Goal: Task Accomplishment & Management: Manage account settings

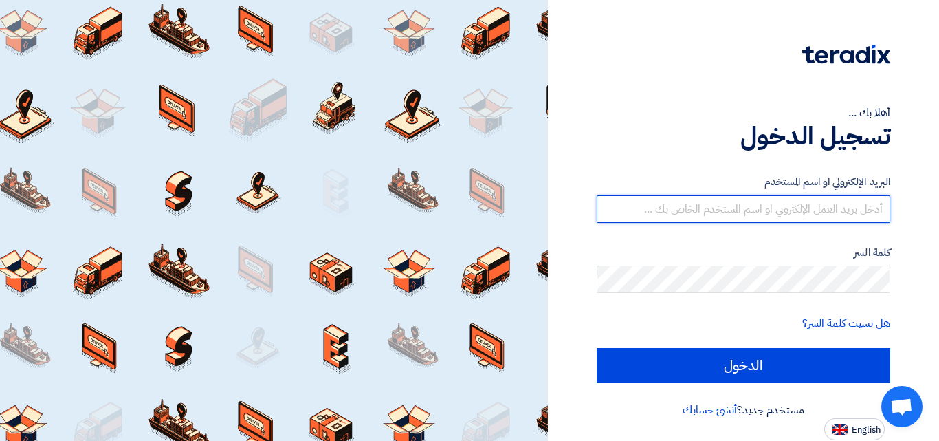
type input "[EMAIL_ADDRESS][DOMAIN_NAME]"
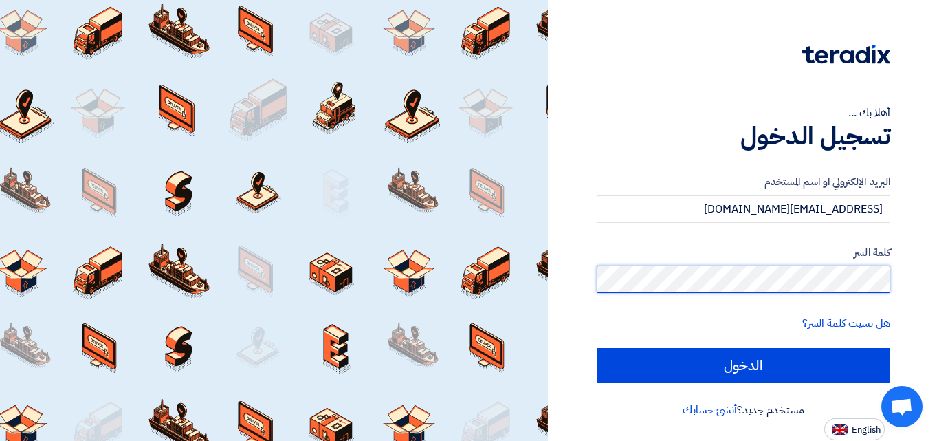
click at [891, 272] on div "أهلا بك ... تسجيل الدخول البريد الإلكتروني او اسم المستخدم [EMAIL_ADDRESS][DOMA…" at bounding box center [743, 220] width 371 height 440
click at [597, 348] on input "الدخول" at bounding box center [744, 365] width 294 height 34
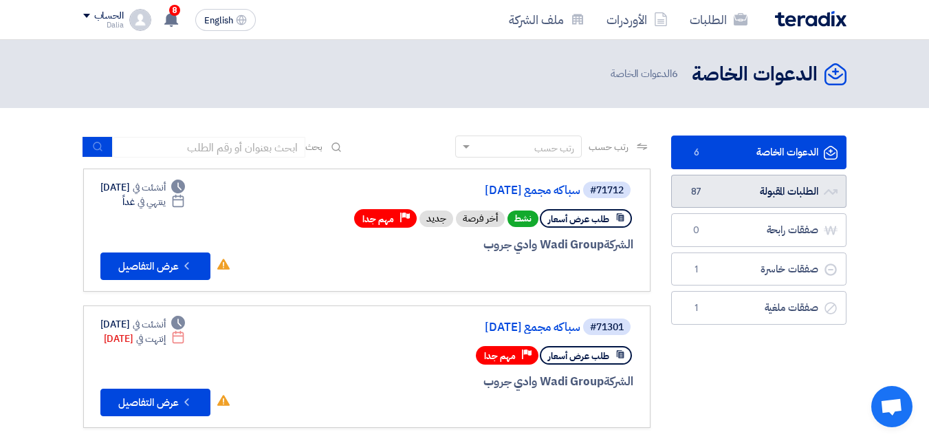
click at [781, 192] on link "الطلبات المقبولة الطلبات المقبولة 87" at bounding box center [758, 192] width 175 height 34
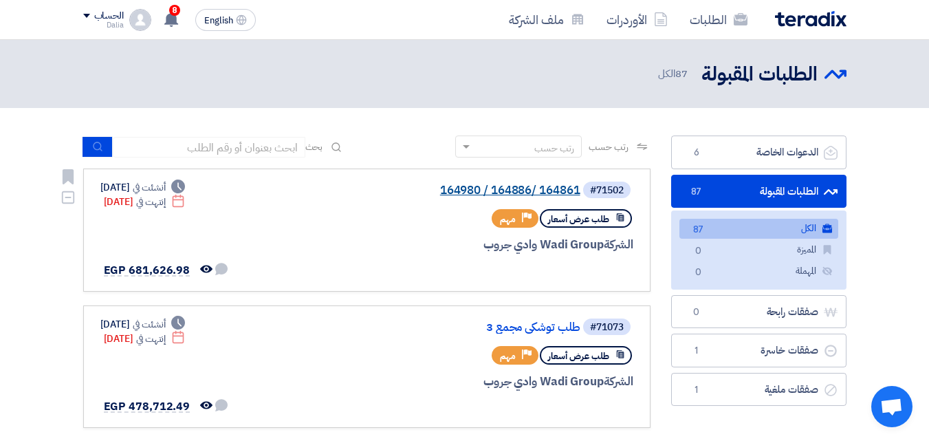
click at [523, 191] on link "164980 / 164886/ 164861" at bounding box center [442, 190] width 275 height 12
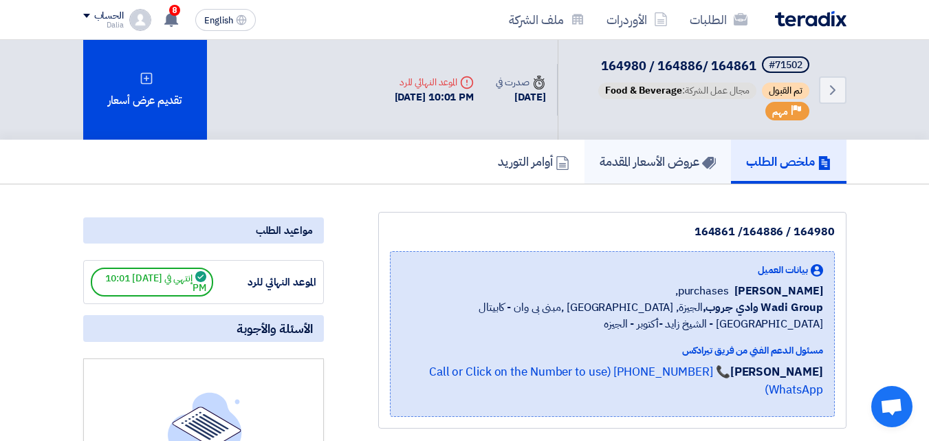
click at [646, 168] on h5 "عروض الأسعار المقدمة" at bounding box center [658, 161] width 116 height 16
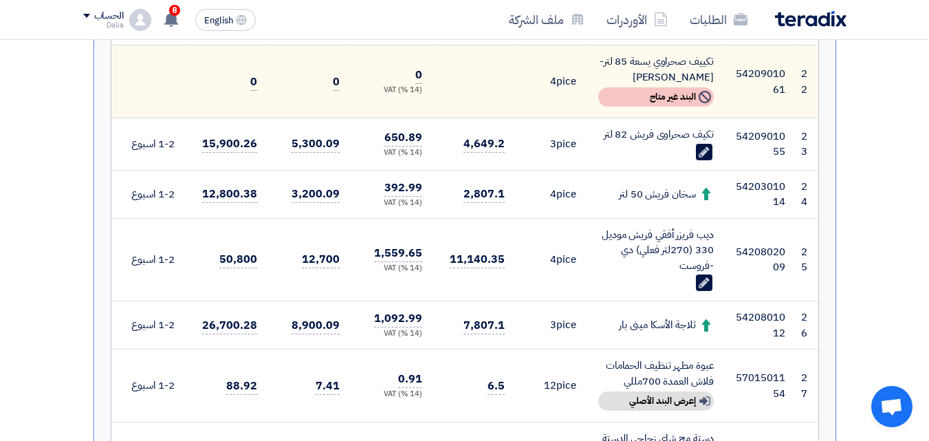
scroll to position [1857, 0]
